Goal: Book appointment/travel/reservation

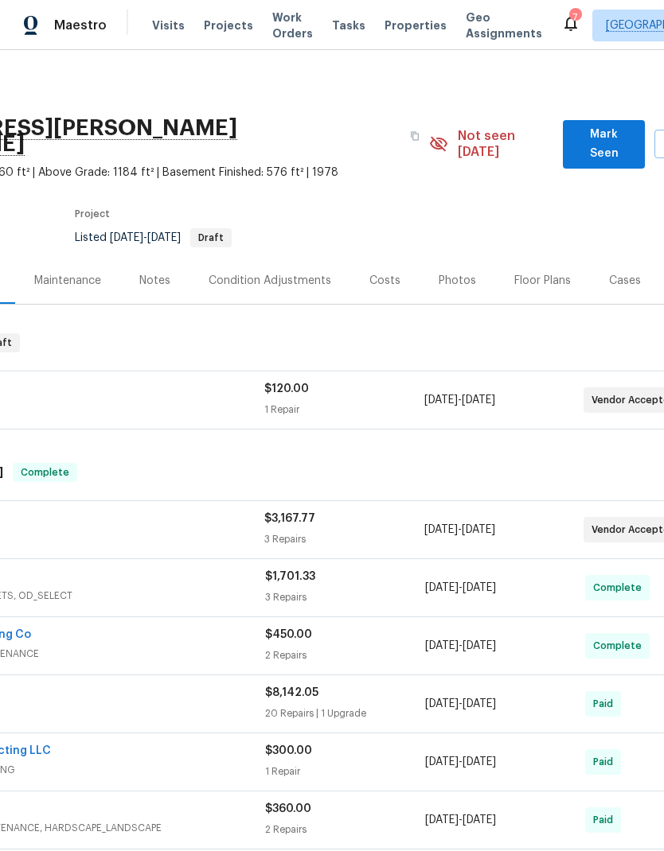
scroll to position [0, 159]
click at [163, 25] on span "Visits" at bounding box center [168, 26] width 33 height 16
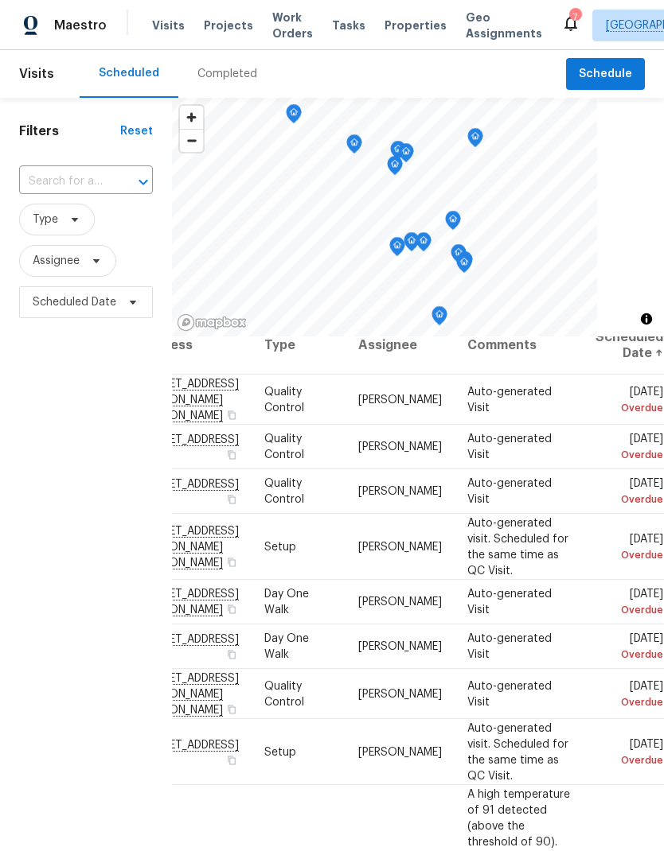
scroll to position [19, 138]
click at [0, 0] on icon at bounding box center [0, 0] width 0 height 0
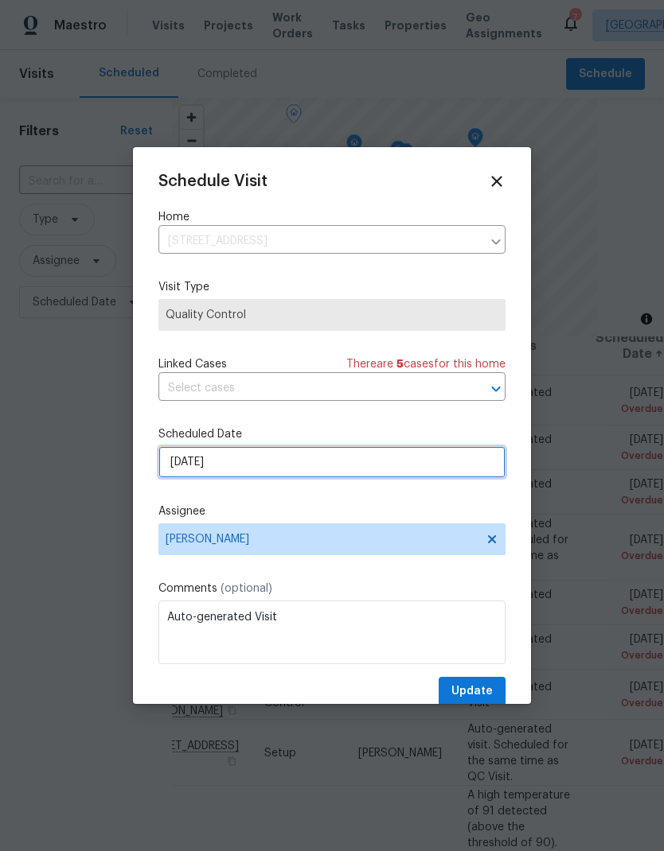
click at [238, 468] on input "[DATE]" at bounding box center [331, 462] width 347 height 32
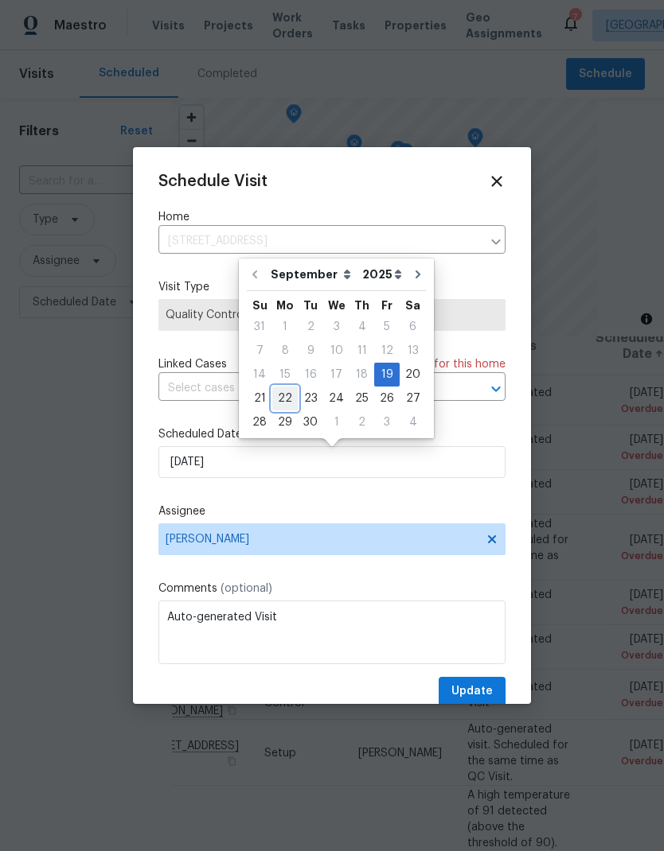
click at [286, 404] on div "22" at bounding box center [284, 398] width 25 height 22
type input "[DATE]"
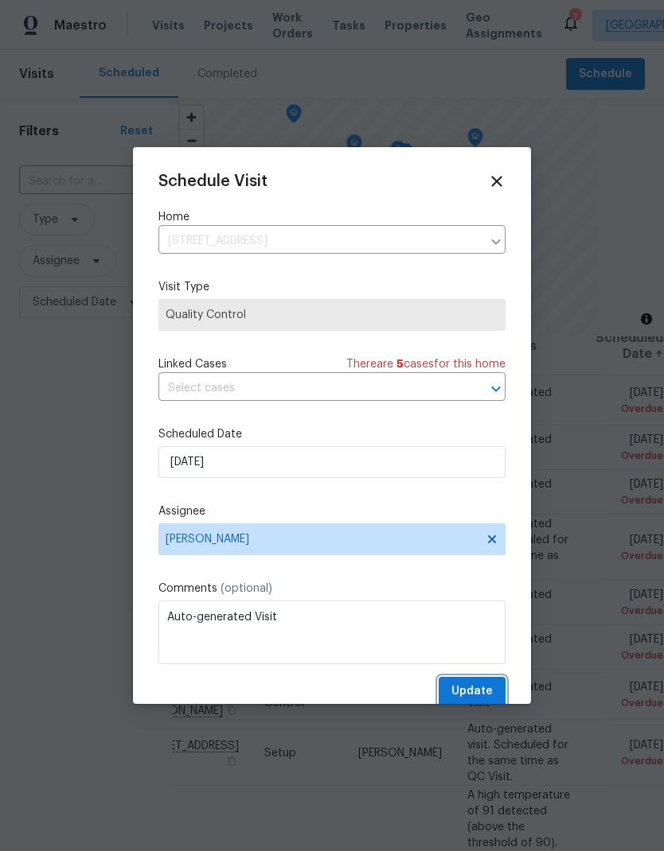
click at [493, 695] on button "Update" at bounding box center [471, 691] width 67 height 29
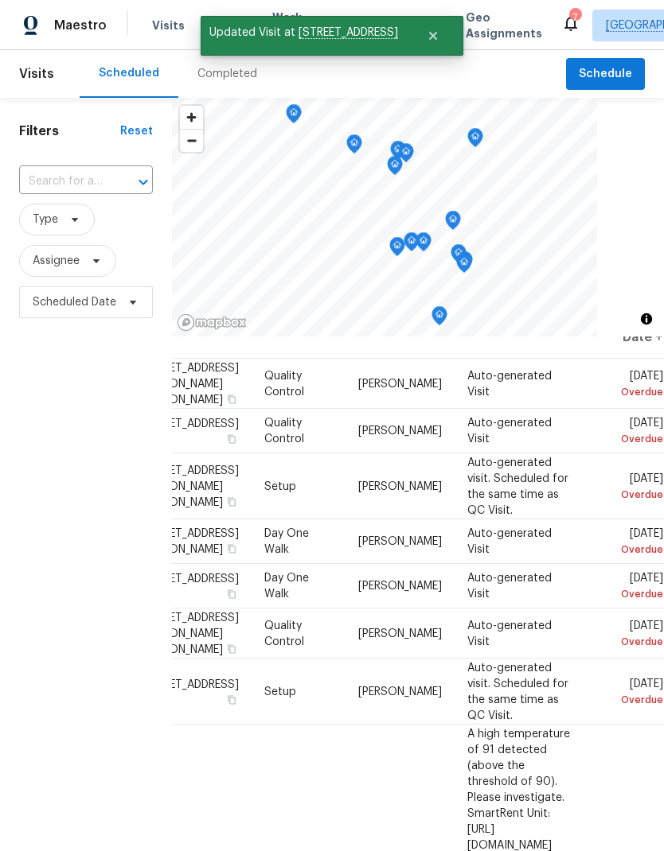
scroll to position [37, 138]
click at [0, 0] on icon at bounding box center [0, 0] width 0 height 0
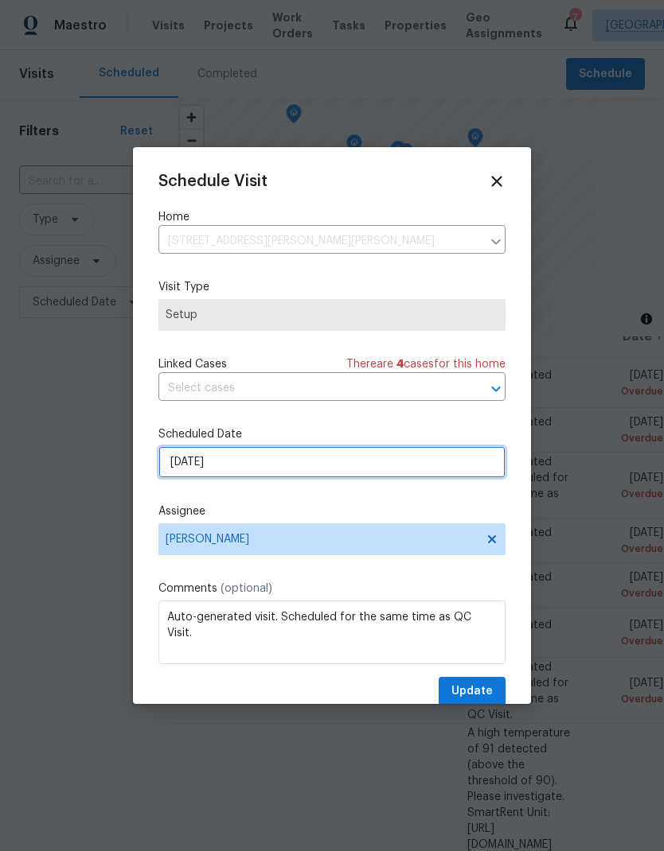
click at [255, 469] on input "[DATE]" at bounding box center [331, 462] width 347 height 32
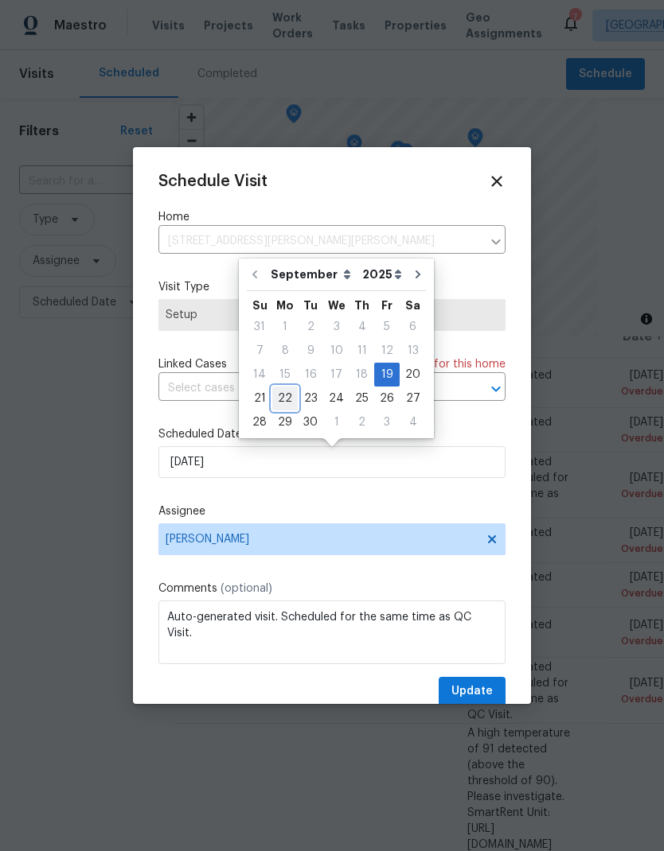
click at [290, 398] on div "22" at bounding box center [284, 398] width 25 height 22
type input "[DATE]"
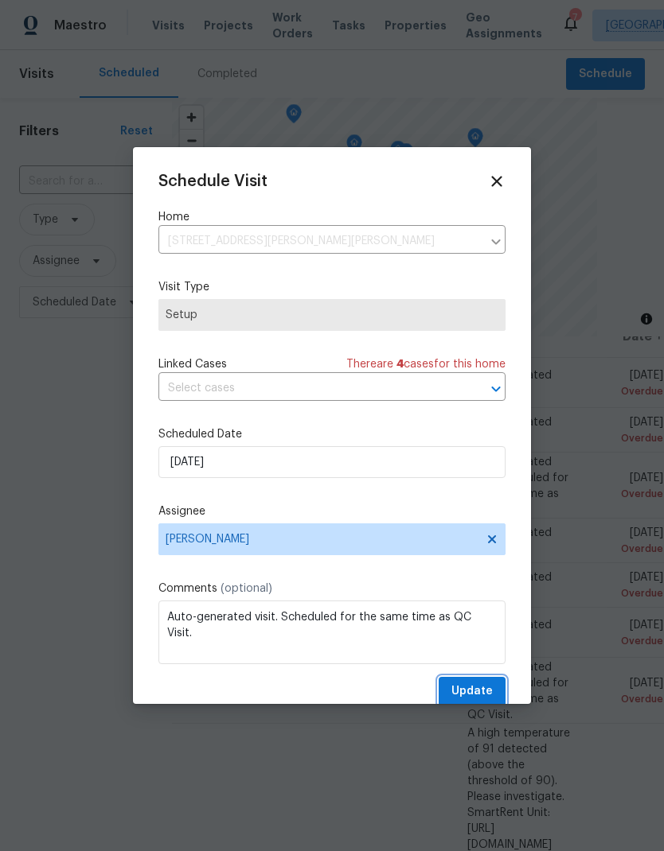
click at [482, 698] on span "Update" at bounding box center [471, 692] width 41 height 20
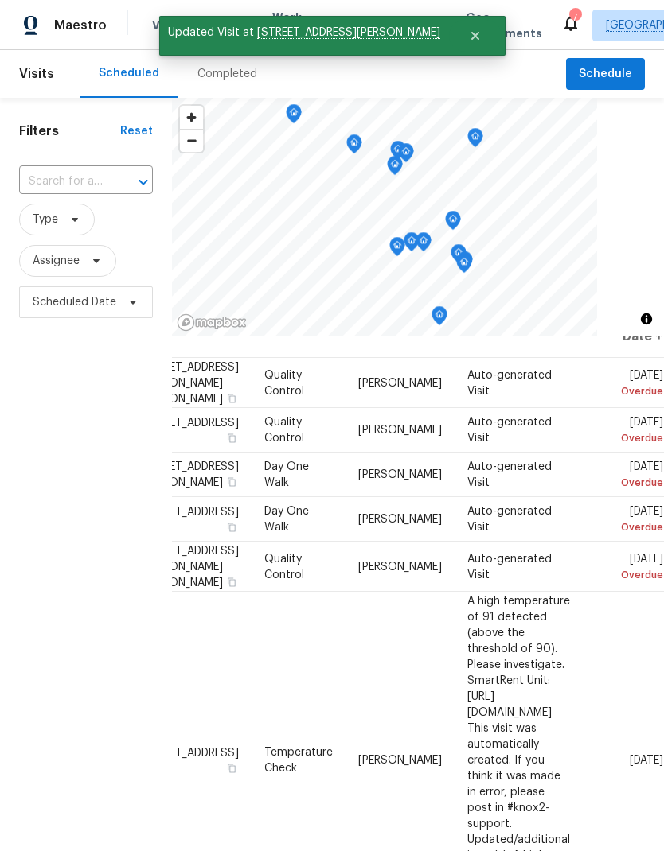
click at [0, 0] on span at bounding box center [0, 0] width 0 height 0
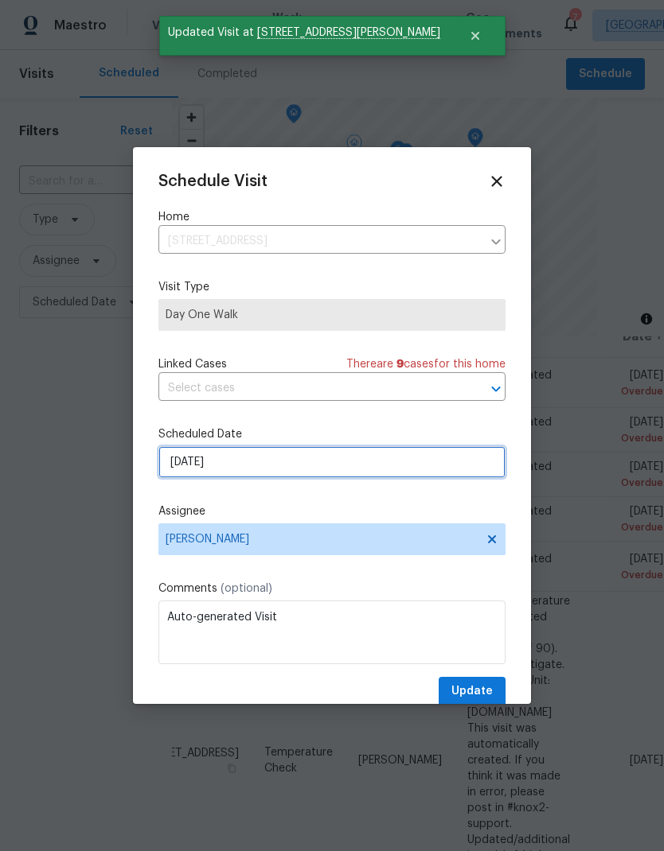
click at [236, 464] on input "[DATE]" at bounding box center [331, 462] width 347 height 32
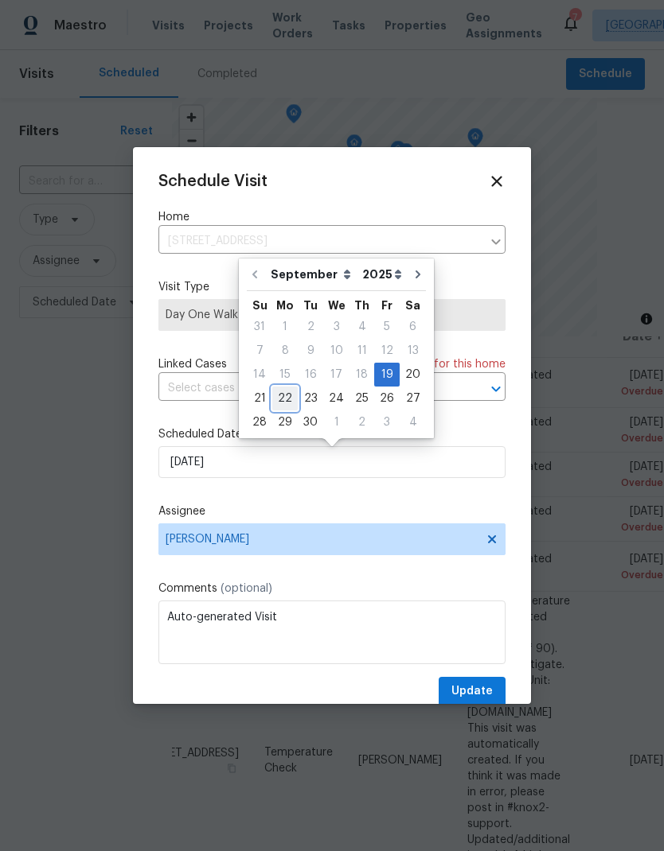
click at [290, 396] on div "22" at bounding box center [284, 398] width 25 height 22
type input "[DATE]"
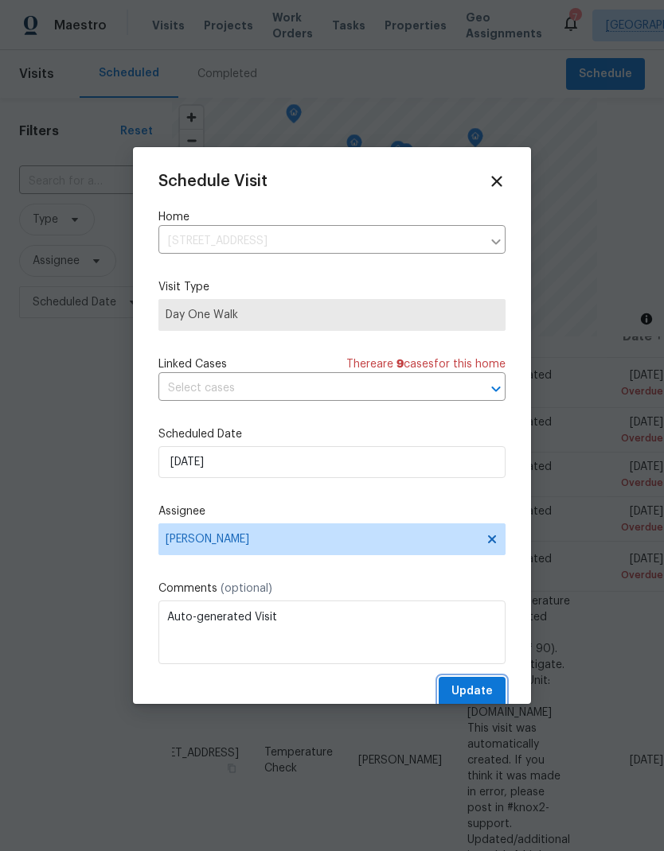
click at [481, 693] on span "Update" at bounding box center [471, 692] width 41 height 20
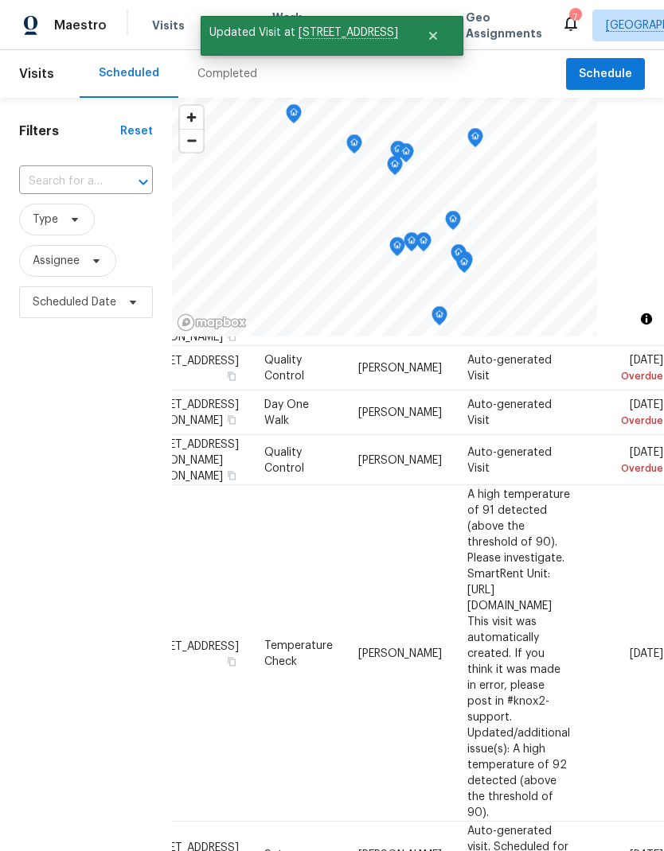
scroll to position [98, 138]
click at [0, 0] on icon at bounding box center [0, 0] width 0 height 0
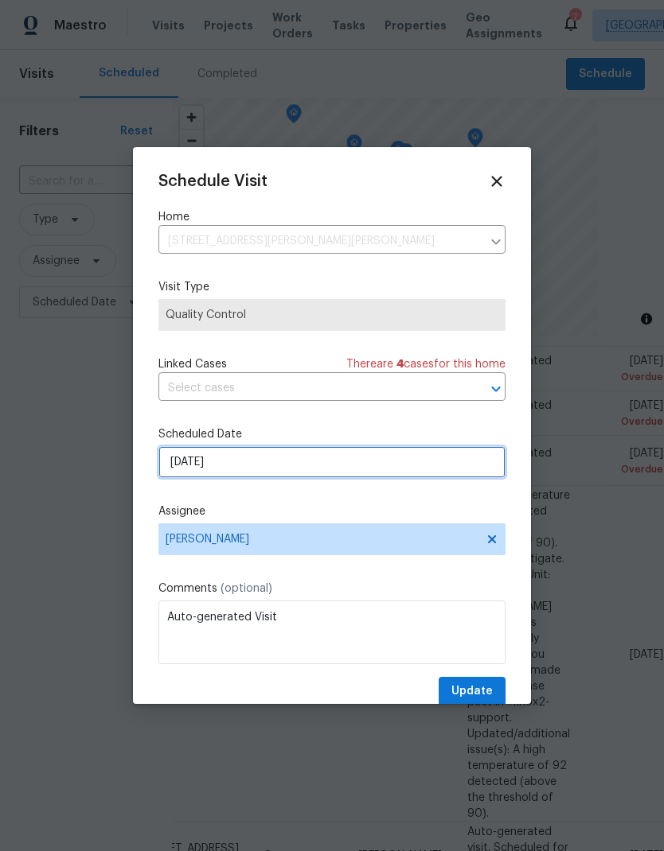
click at [236, 465] on input "[DATE]" at bounding box center [331, 462] width 347 height 32
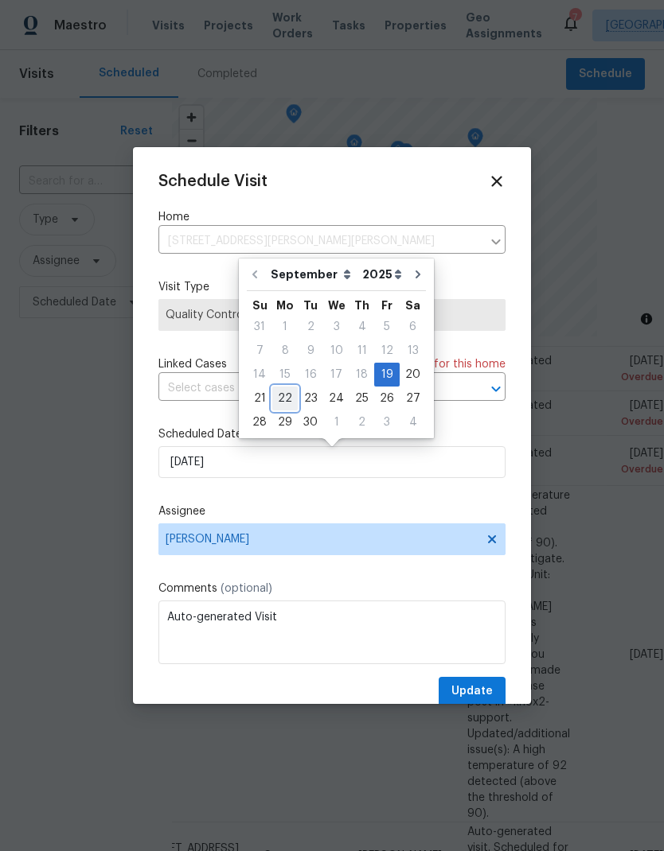
click at [285, 396] on div "22" at bounding box center [284, 398] width 25 height 22
type input "[DATE]"
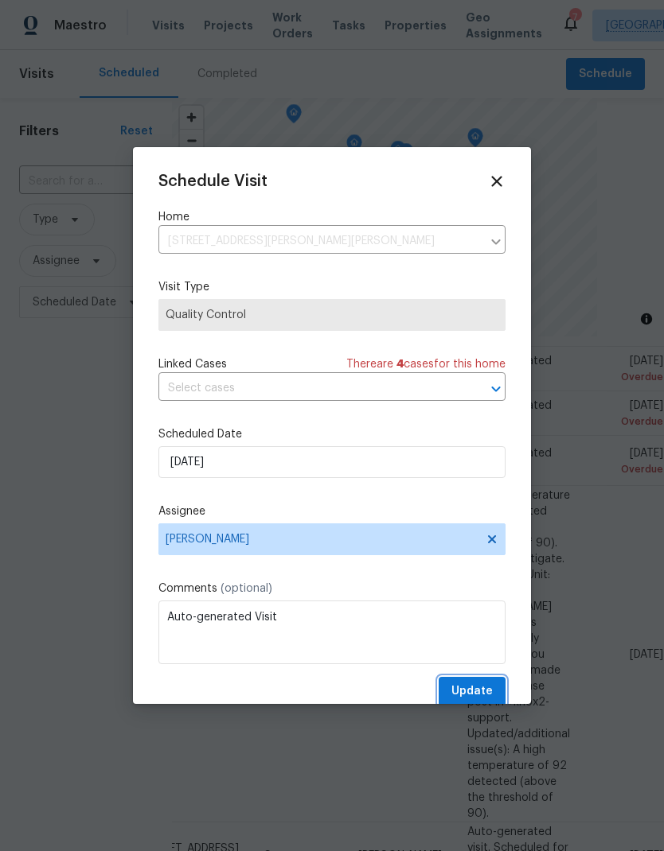
click at [481, 696] on span "Update" at bounding box center [471, 692] width 41 height 20
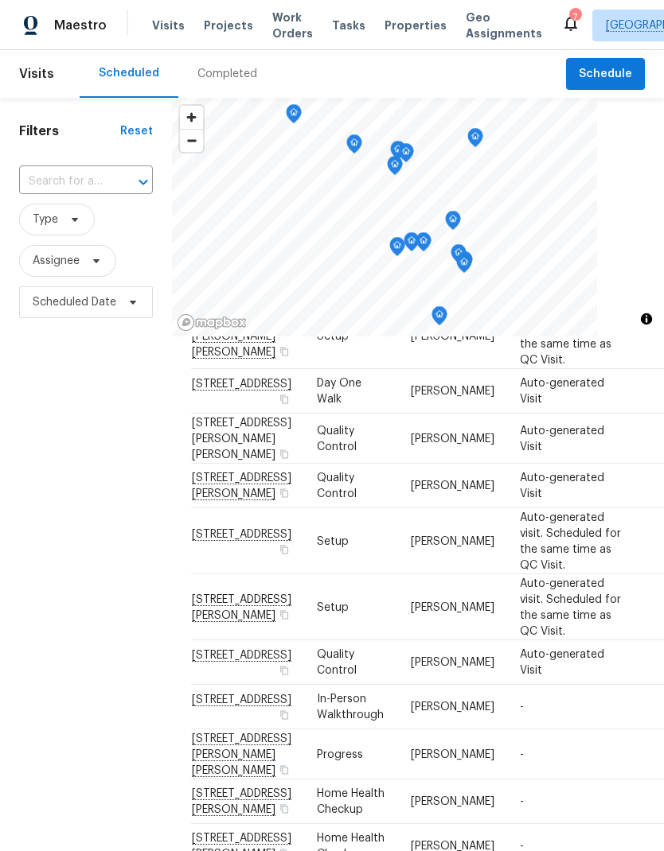
scroll to position [679, 0]
